Goal: Navigation & Orientation: Find specific page/section

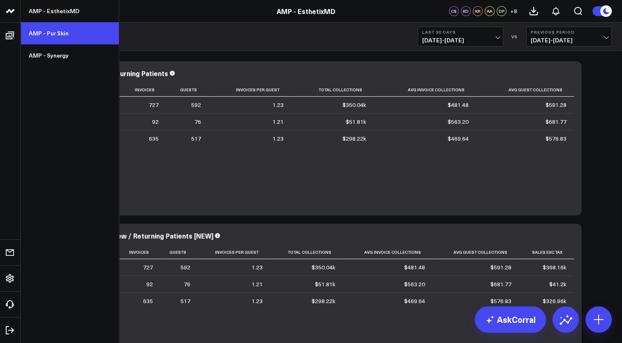
click at [47, 33] on link "AMP - Pur Skin" at bounding box center [70, 33] width 98 height 22
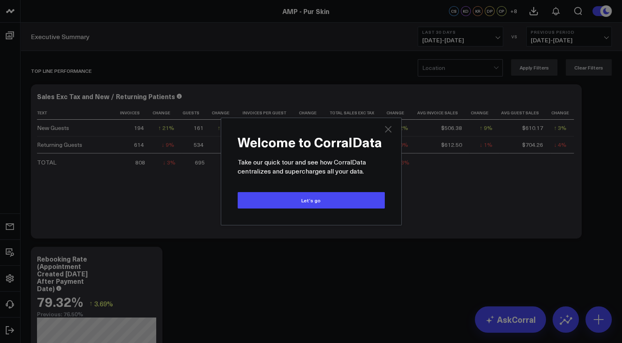
click at [388, 131] on icon "Close" at bounding box center [388, 129] width 10 height 10
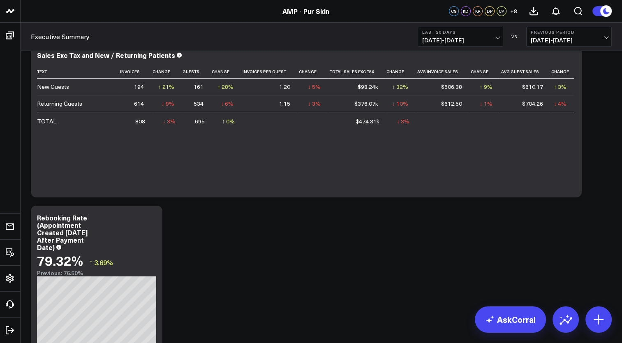
scroll to position [82, 0]
